Goal: Task Accomplishment & Management: Use online tool/utility

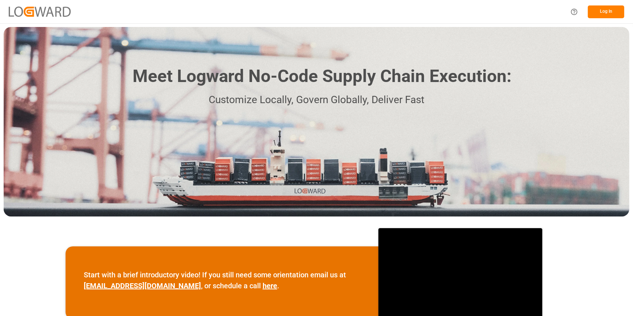
click at [604, 11] on button "Log In" at bounding box center [606, 11] width 36 height 13
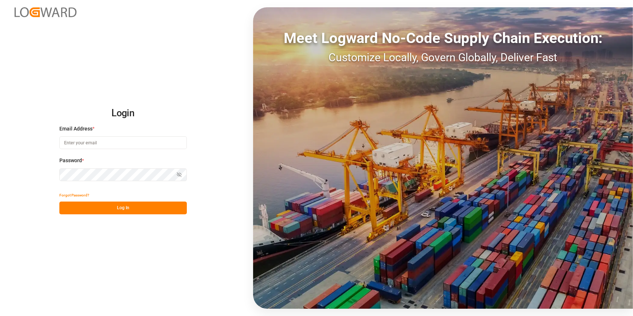
type input "[PERSON_NAME][EMAIL_ADDRESS][PERSON_NAME][DOMAIN_NAME]"
click at [130, 208] on button "Log In" at bounding box center [123, 208] width 128 height 13
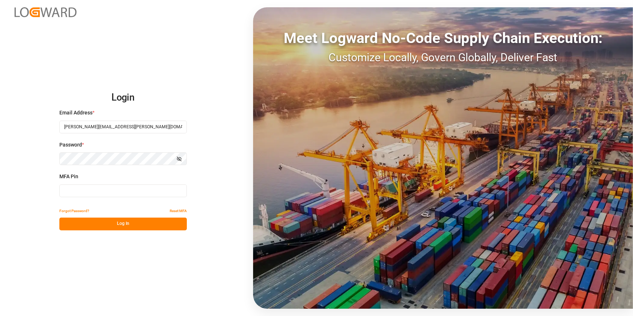
click at [91, 189] on input at bounding box center [123, 190] width 128 height 13
click at [91, 193] on input at bounding box center [123, 190] width 128 height 13
click at [121, 218] on button "Log In" at bounding box center [123, 224] width 128 height 13
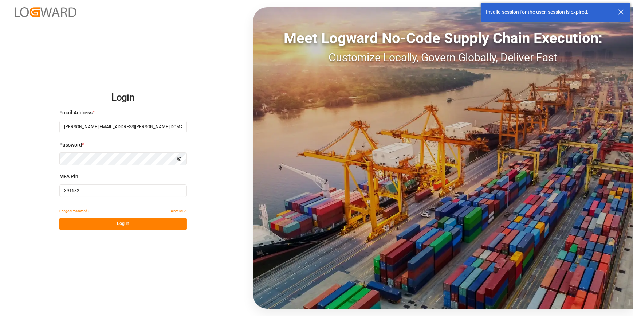
drag, startPoint x: 83, startPoint y: 193, endPoint x: 55, endPoint y: 188, distance: 28.5
click at [55, 188] on div "Login Email Address * catherine.heng@jamindustries.com Password * Show password…" at bounding box center [316, 158] width 633 height 316
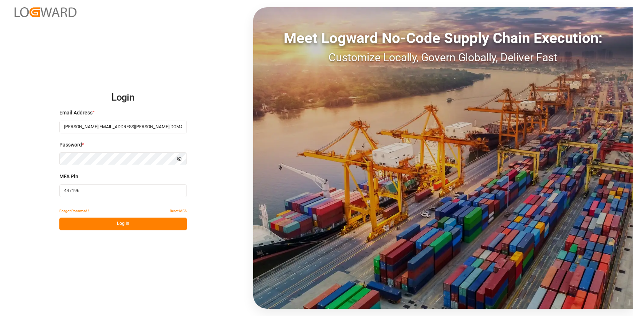
type input "447196"
click at [113, 219] on button "Log In" at bounding box center [123, 224] width 128 height 13
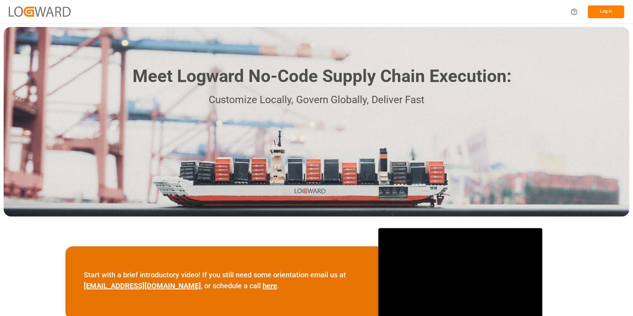
click at [618, 12] on button "Log In" at bounding box center [606, 11] width 36 height 13
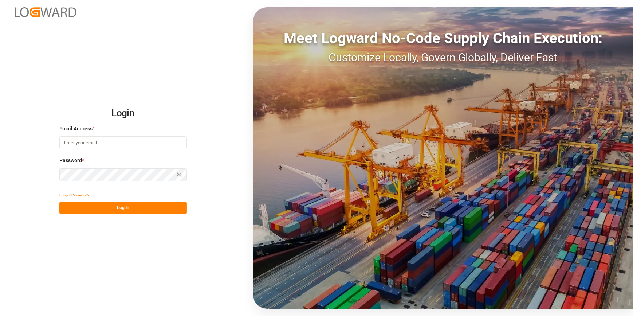
type input "[PERSON_NAME][EMAIL_ADDRESS][PERSON_NAME][DOMAIN_NAME]"
click at [90, 211] on button "Log In" at bounding box center [123, 208] width 128 height 13
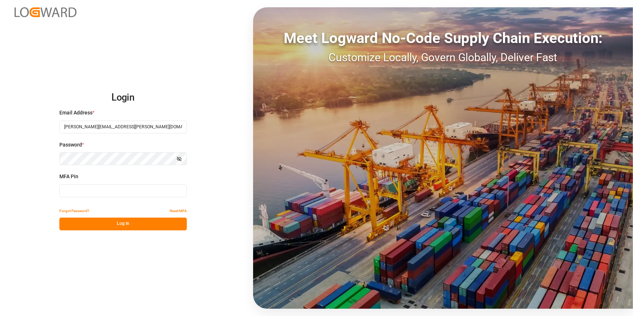
click at [71, 182] on div "MFA Pin" at bounding box center [123, 189] width 128 height 32
click at [90, 193] on input at bounding box center [123, 190] width 128 height 13
type input "300352"
click at [116, 227] on button "Log In" at bounding box center [123, 224] width 128 height 13
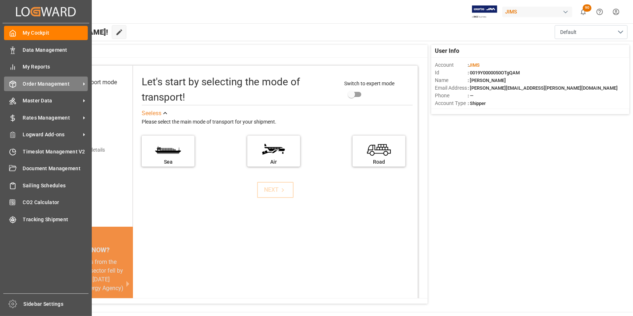
click at [36, 85] on span "Order Management" at bounding box center [52, 84] width 58 height 8
click at [0, 0] on span "Order Management" at bounding box center [0, 0] width 0 height 0
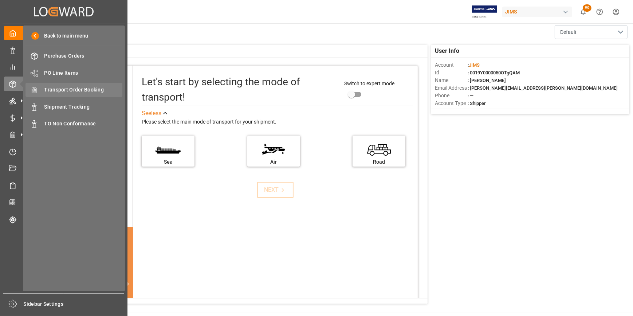
drag, startPoint x: 36, startPoint y: 85, endPoint x: 83, endPoint y: 93, distance: 47.3
click at [83, 93] on span "Transport Order Booking" at bounding box center [83, 90] width 78 height 8
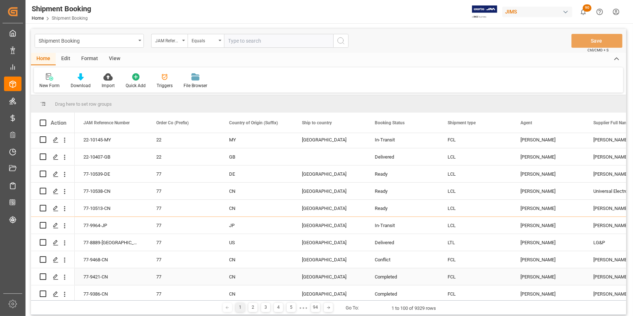
scroll to position [33, 0]
